Goal: Task Accomplishment & Management: Manage account settings

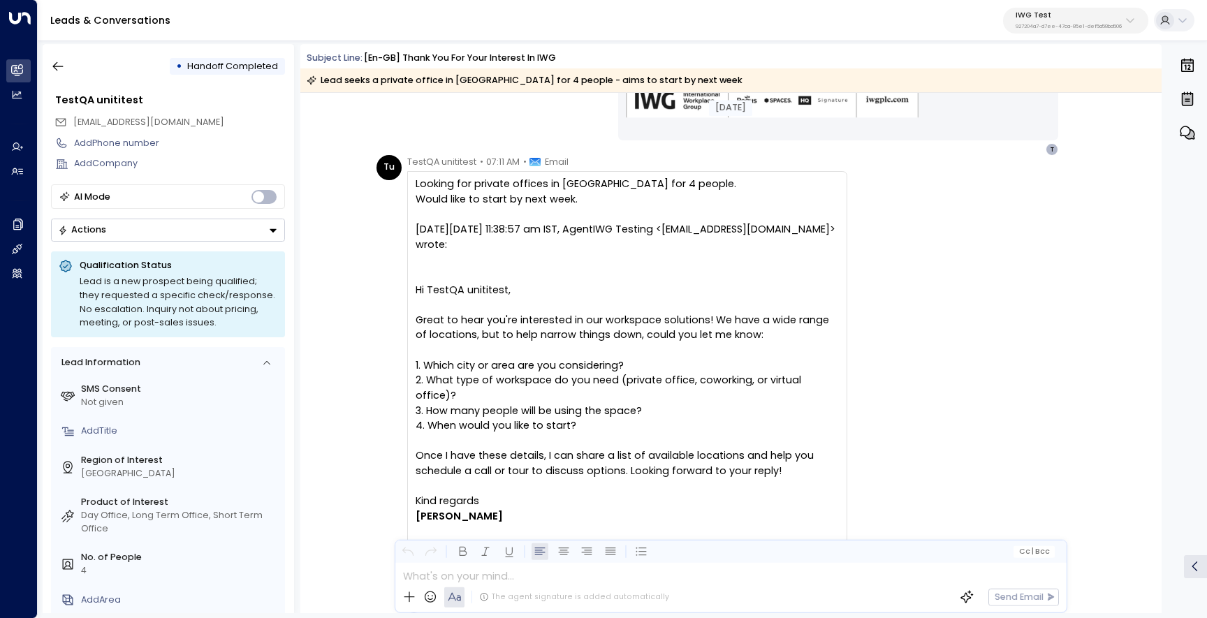
scroll to position [1236, 0]
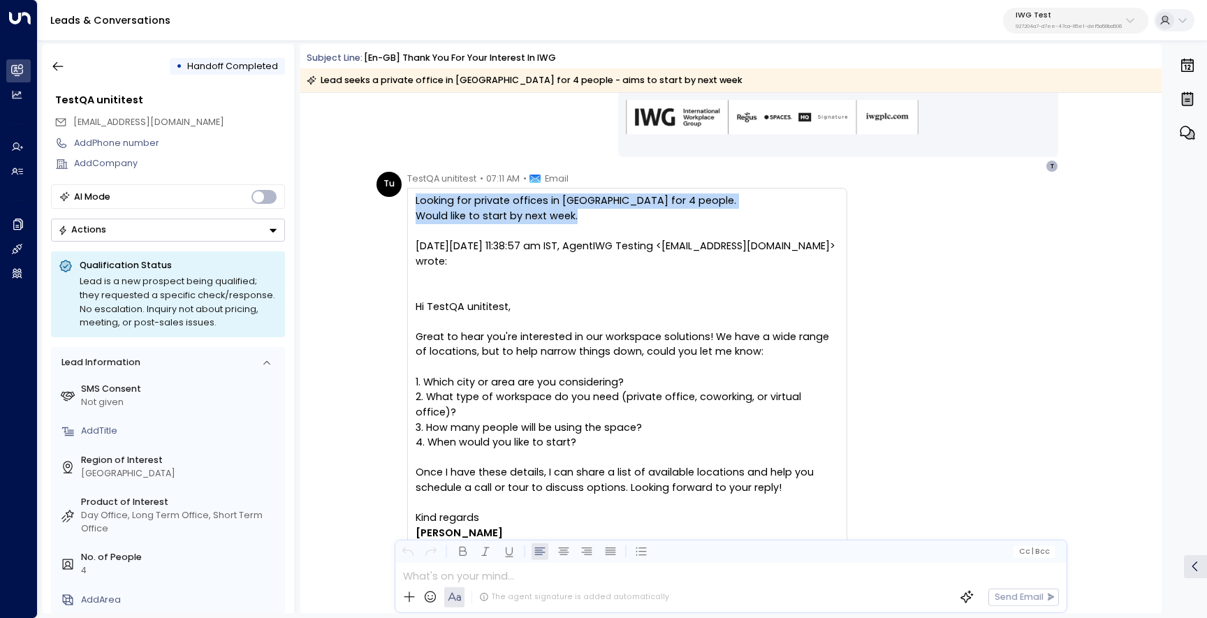
drag, startPoint x: 573, startPoint y: 222, endPoint x: 409, endPoint y: 201, distance: 164.8
click at [409, 201] on div "Looking for private offices in [GEOGRAPHIC_DATA] for 4 people. Would like to st…" at bounding box center [627, 402] width 440 height 428
copy div "Looking for private offices in [GEOGRAPHIC_DATA] for 4 people. Would like to st…"
click at [665, 300] on div at bounding box center [627, 291] width 423 height 15
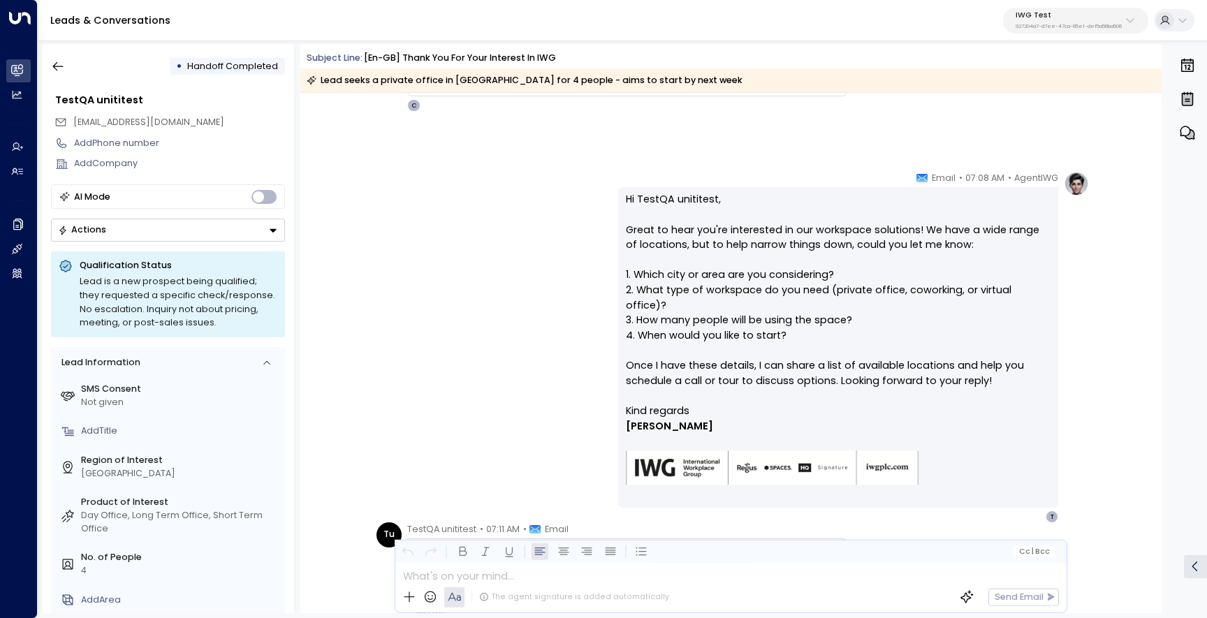
scroll to position [885, 0]
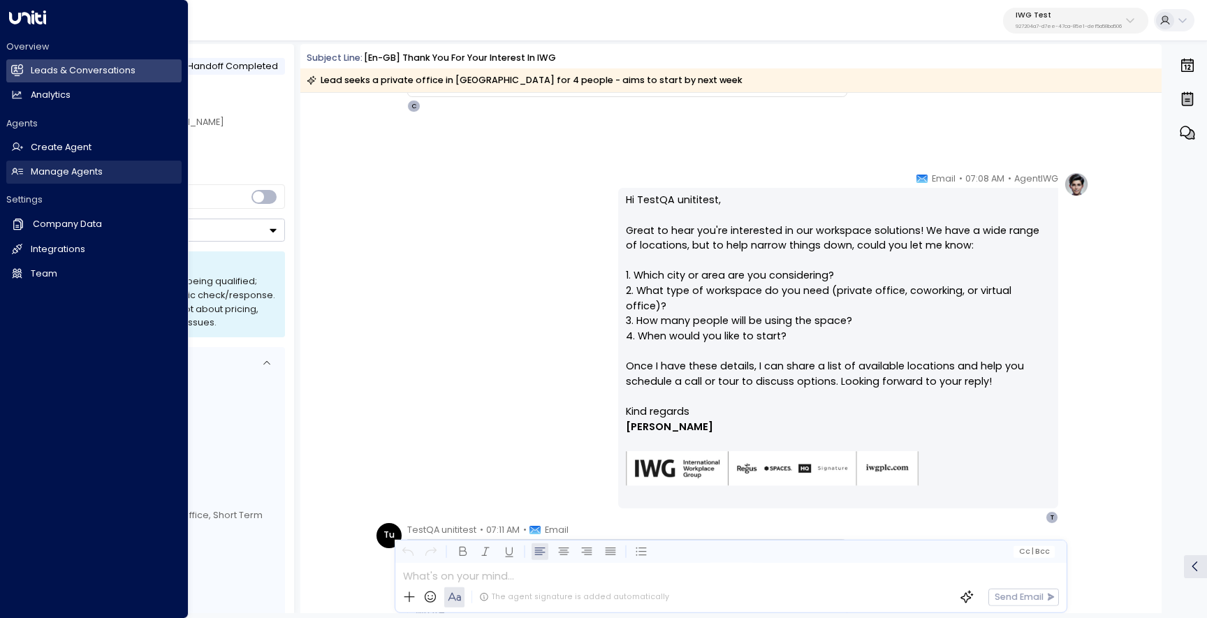
click at [42, 173] on h2 "Manage Agents" at bounding box center [67, 172] width 72 height 13
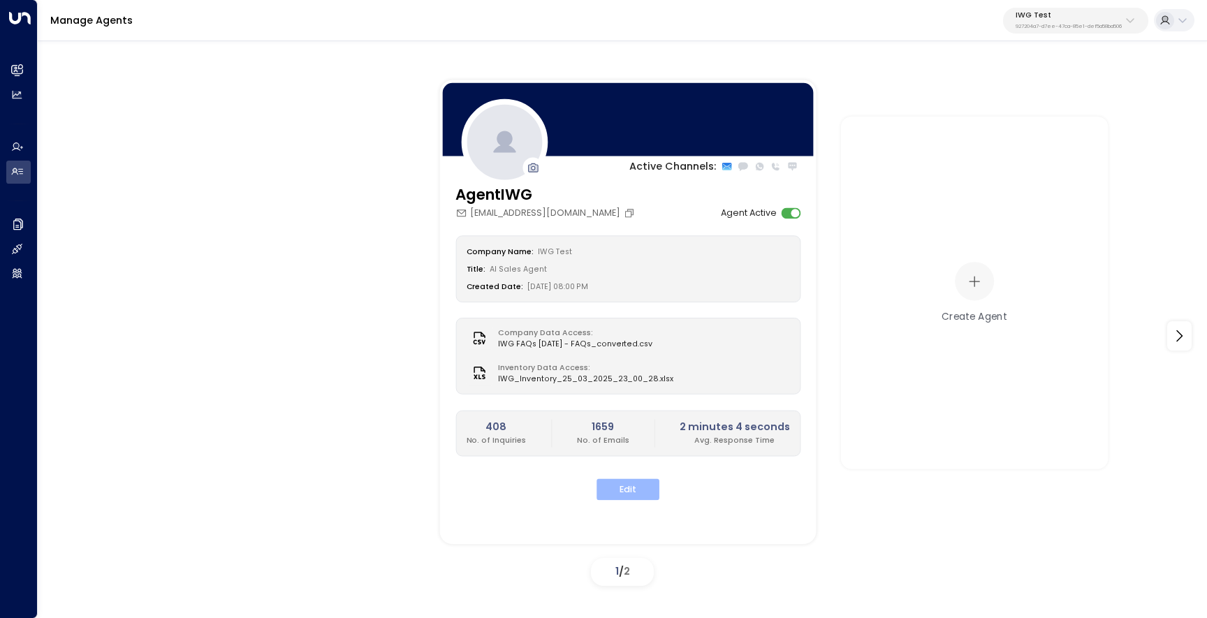
click at [616, 491] on button "Edit" at bounding box center [628, 490] width 63 height 22
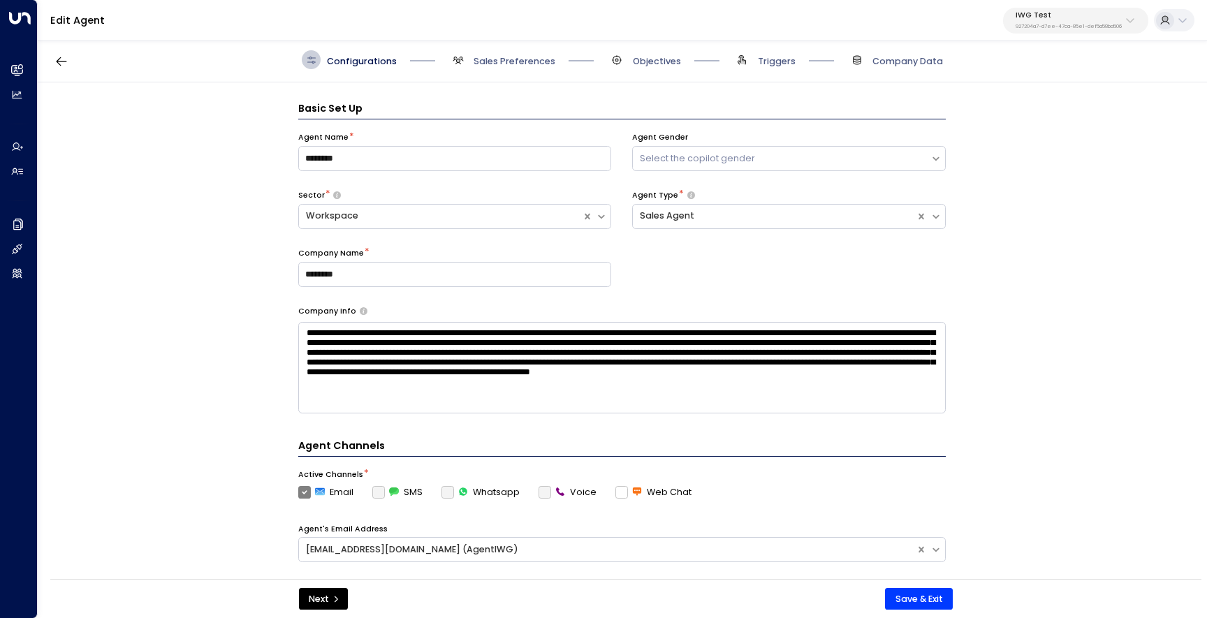
scroll to position [19, 0]
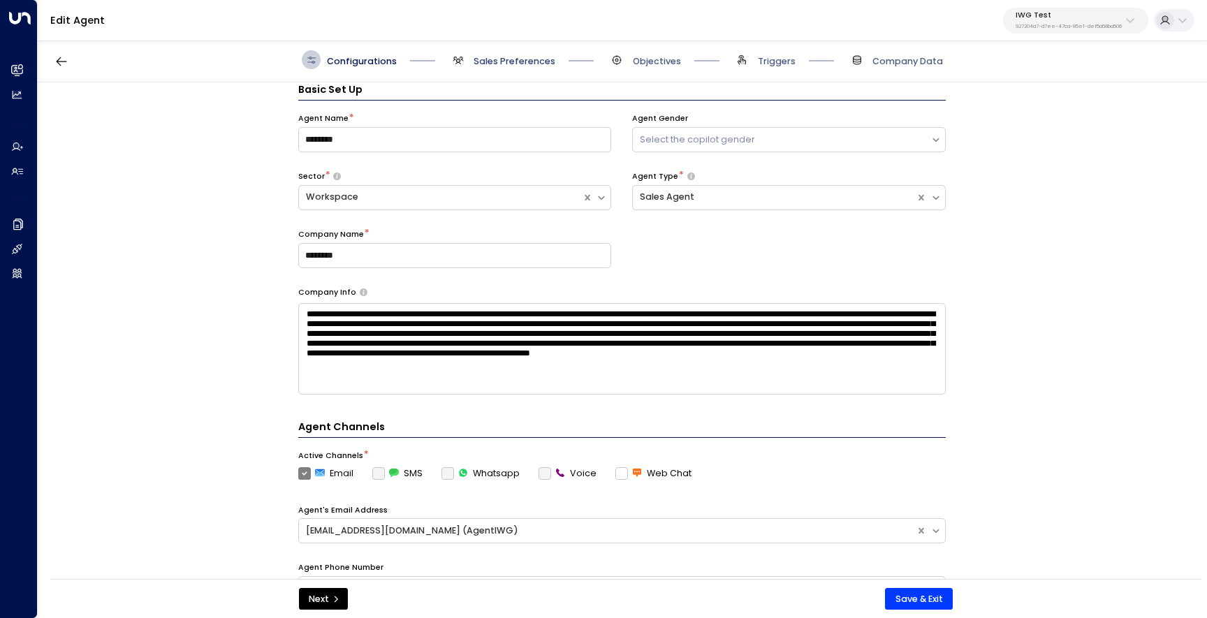
click at [503, 62] on span "Sales Preferences" at bounding box center [515, 61] width 82 height 13
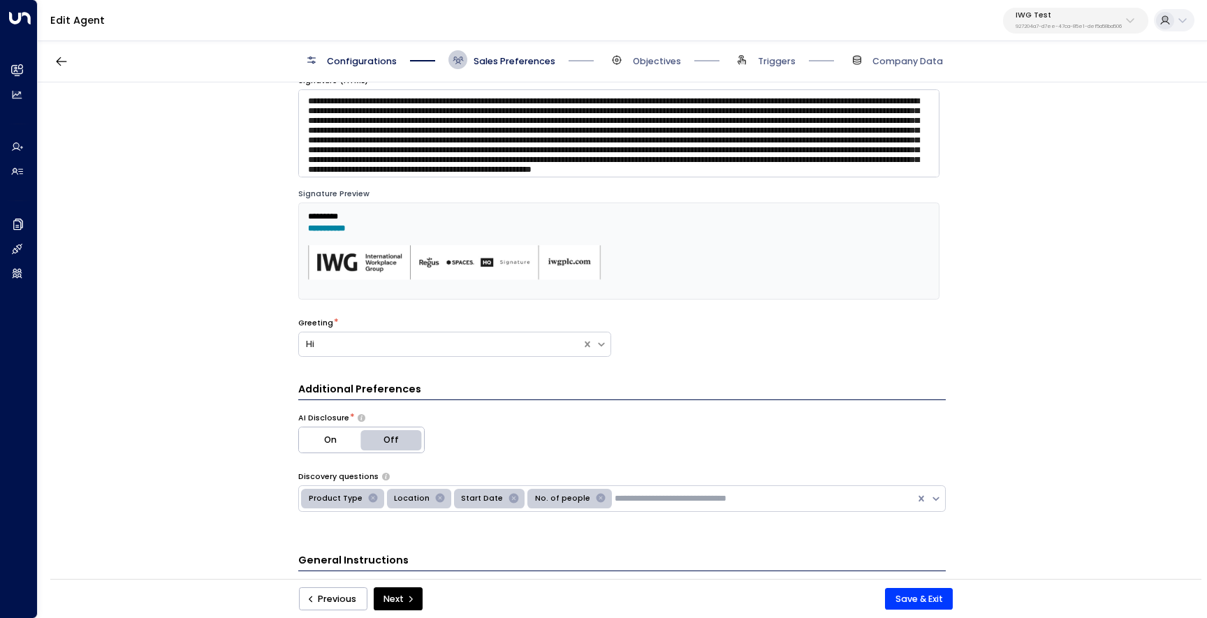
click at [629, 55] on span "Objectives" at bounding box center [644, 59] width 73 height 19
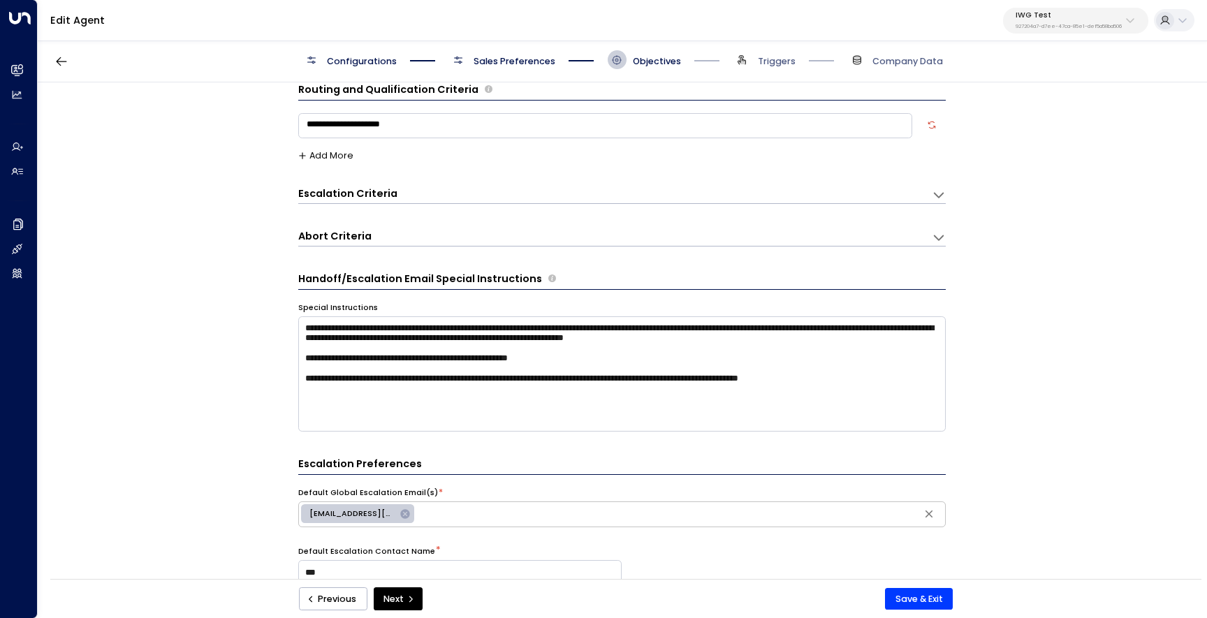
click at [493, 193] on div "Escalation Criteria Reset" at bounding box center [608, 194] width 621 height 15
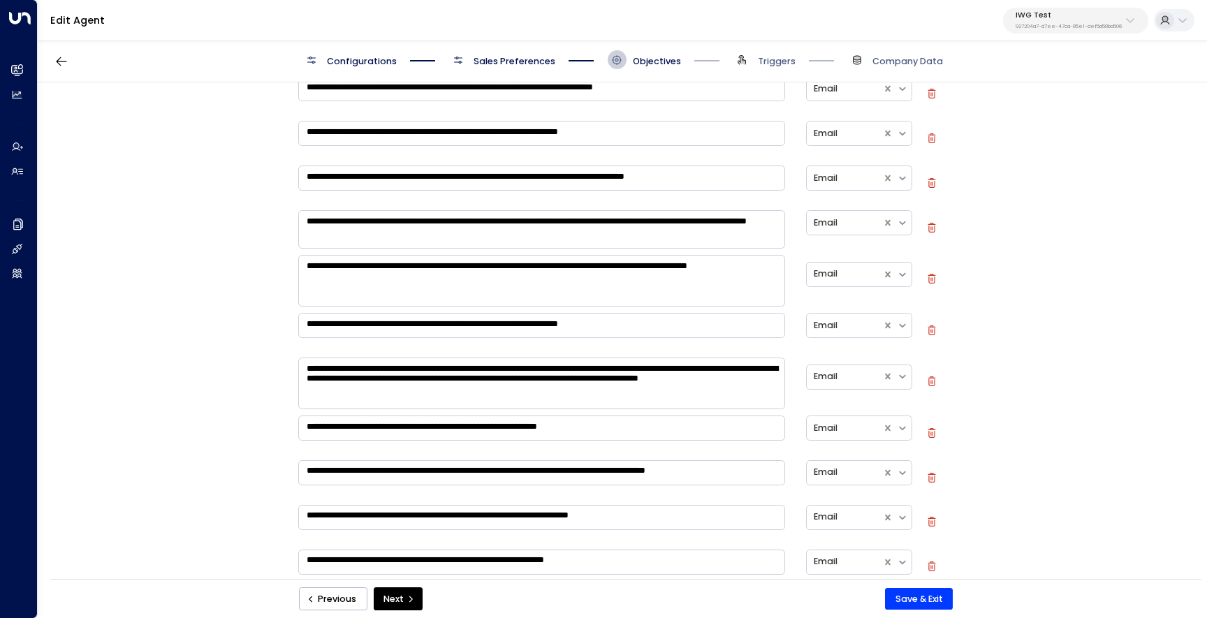
scroll to position [355, 0]
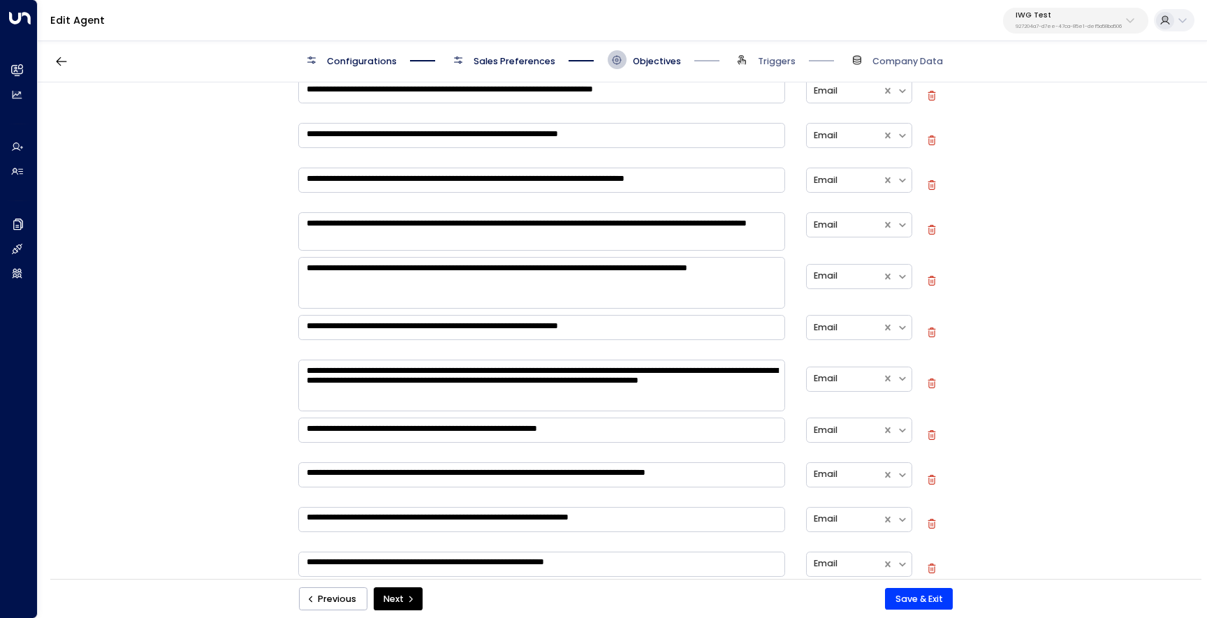
click at [934, 230] on icon "button" at bounding box center [932, 230] width 10 height 10
type textarea "**********"
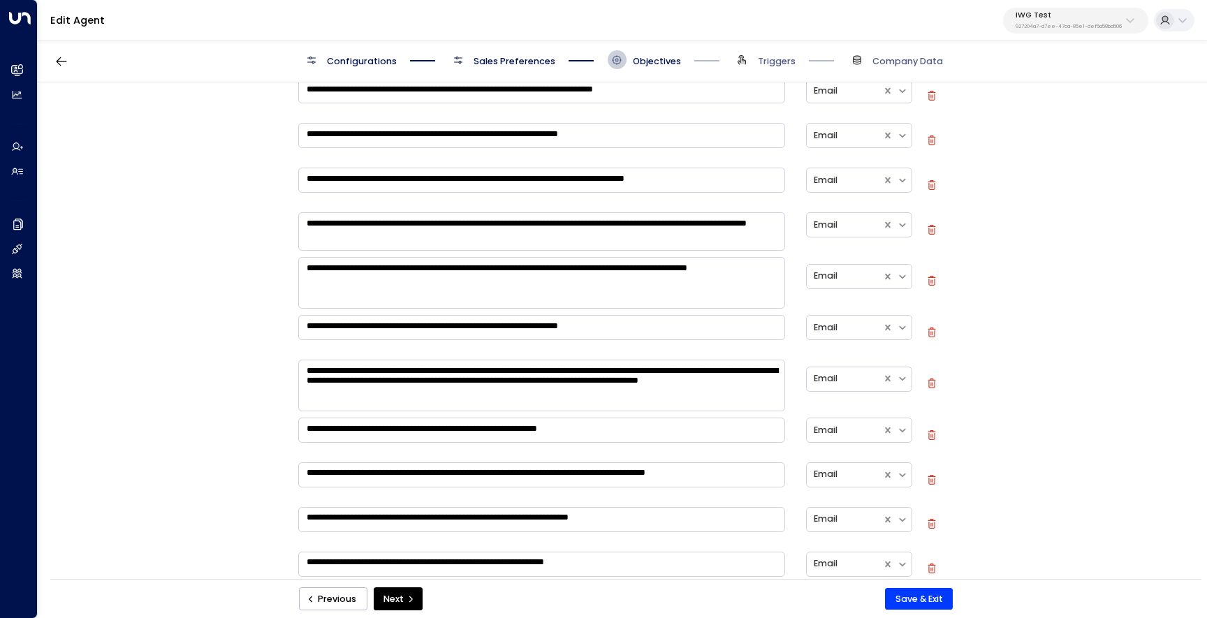
type textarea "**********"
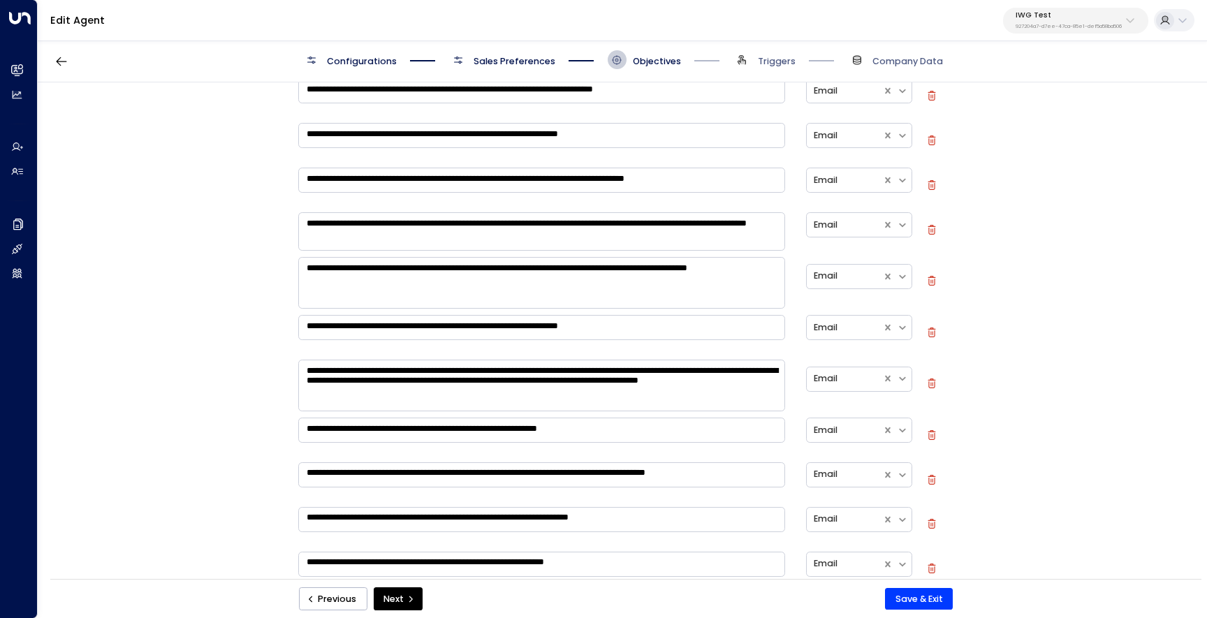
type textarea "**********"
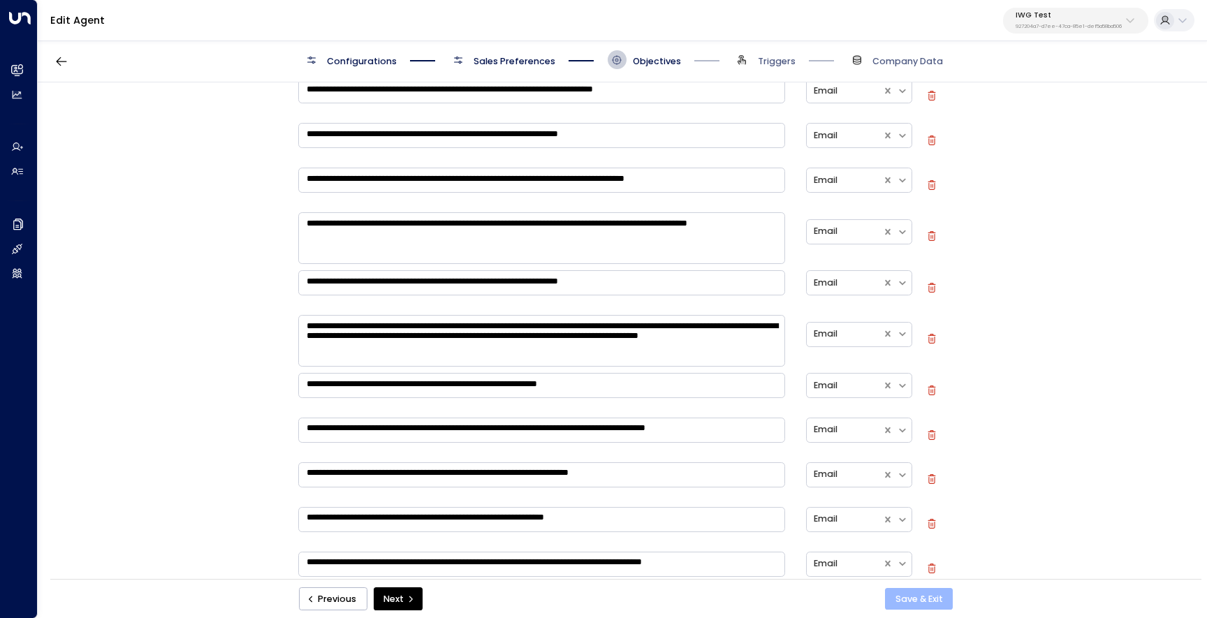
click at [922, 600] on button "Save & Exit" at bounding box center [919, 599] width 68 height 22
